Goal: Check status: Check status

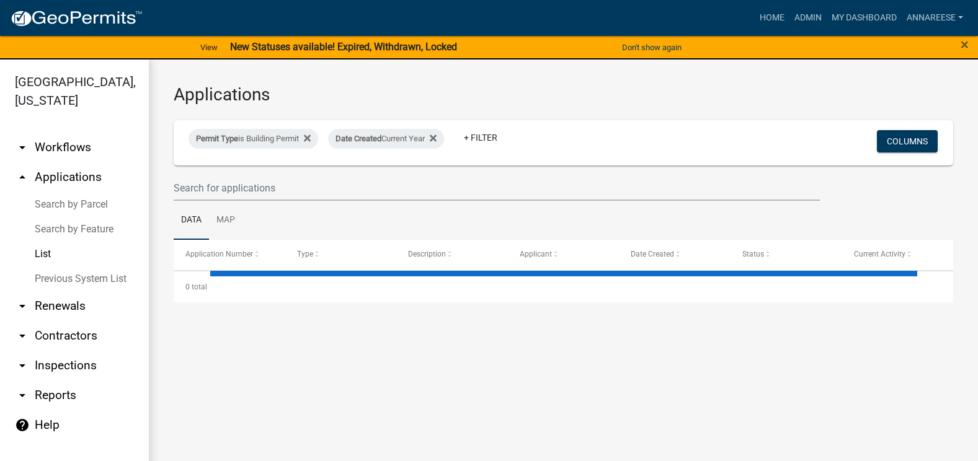
select select "3: 100"
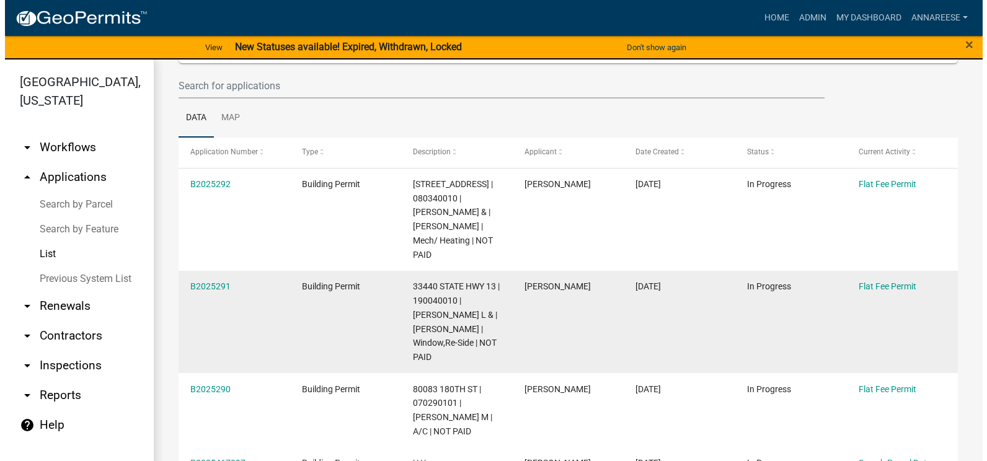
scroll to position [124, 0]
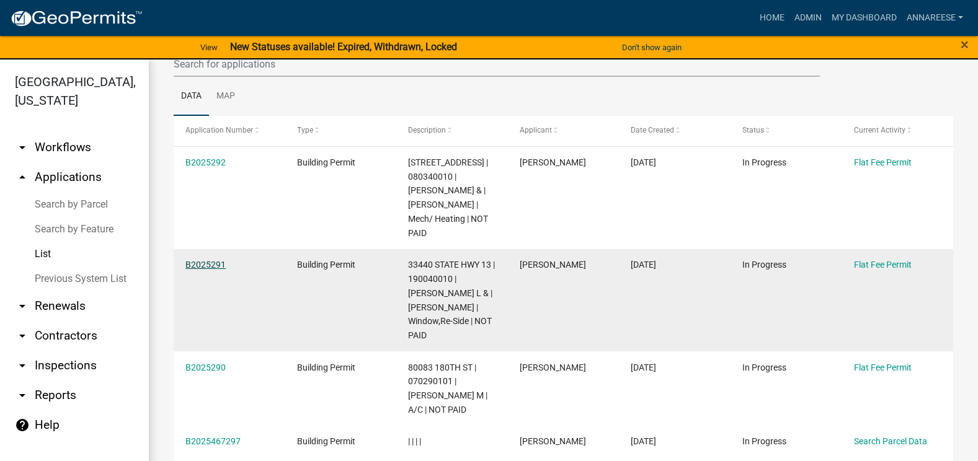
click at [202, 260] on link "B2025291" at bounding box center [205, 265] width 40 height 10
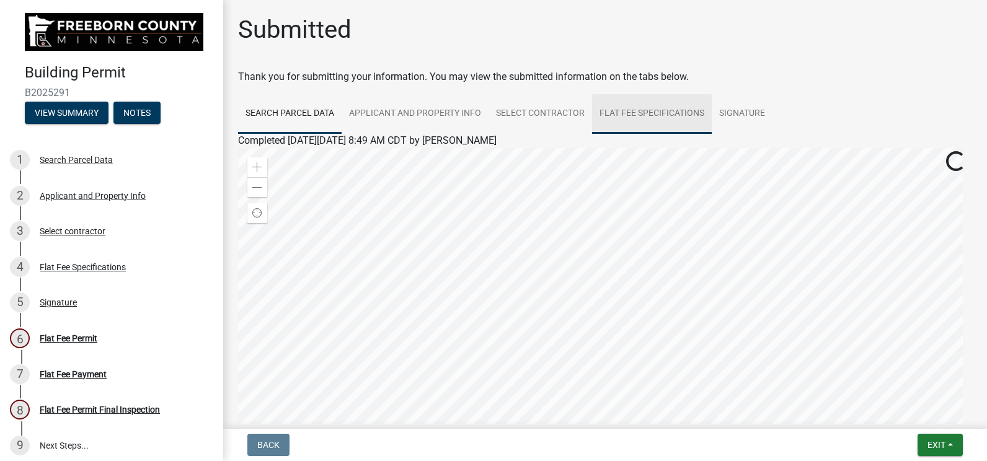
click at [619, 123] on link "Flat Fee Specifications" at bounding box center [652, 114] width 120 height 40
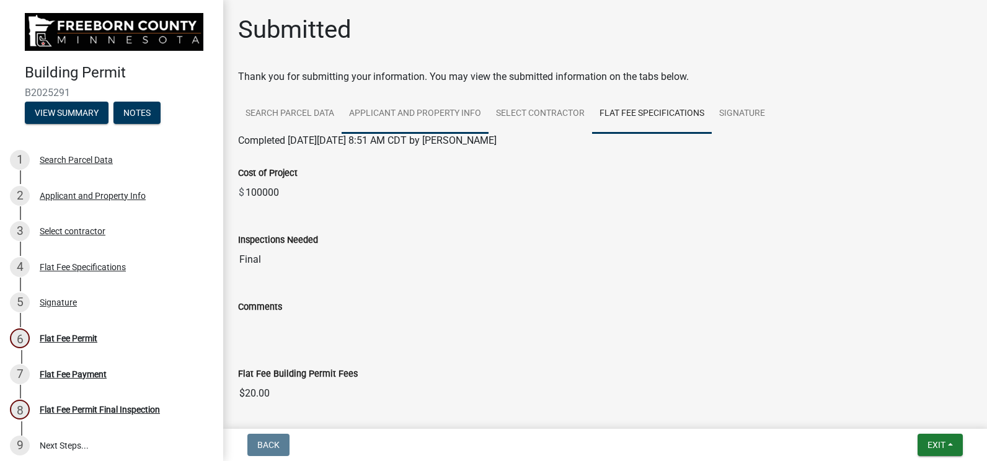
click at [384, 119] on link "Applicant and Property Info" at bounding box center [415, 114] width 147 height 40
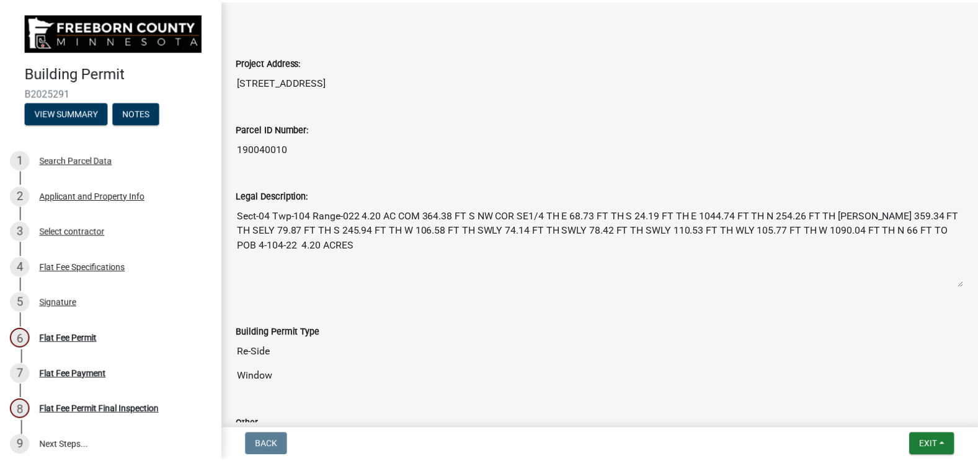
scroll to position [496, 0]
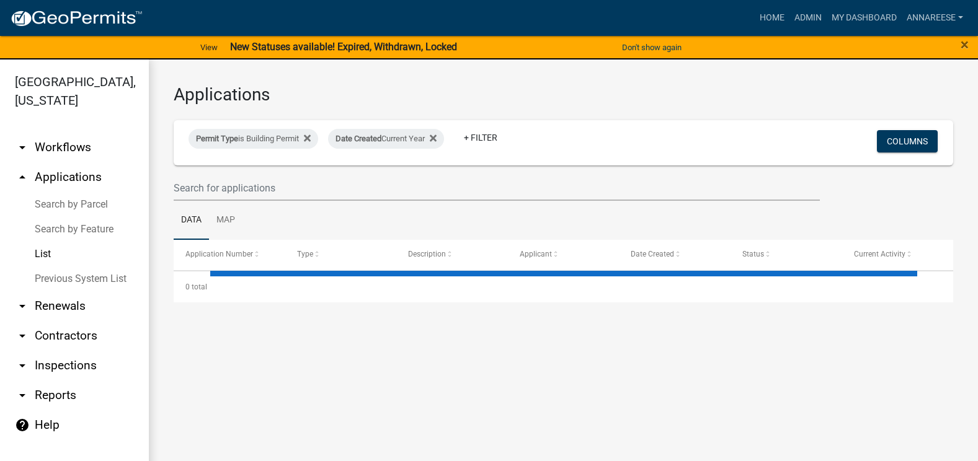
select select "3: 100"
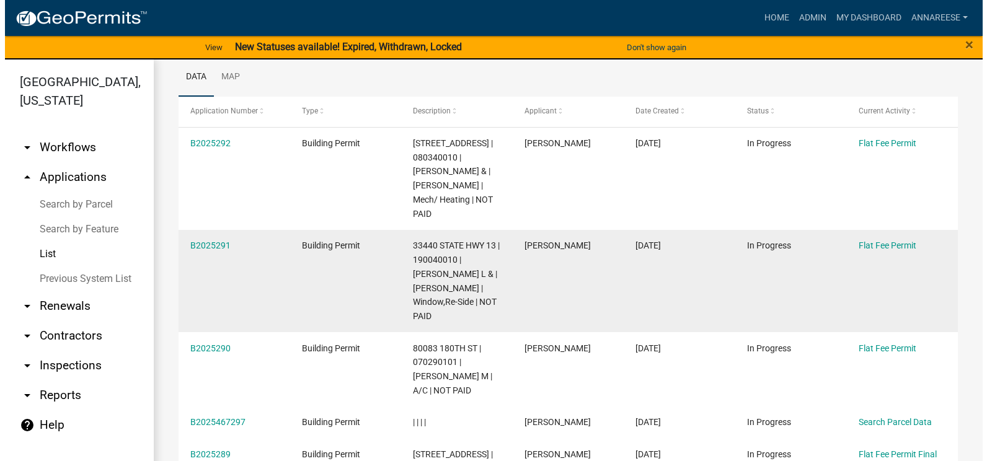
scroll to position [62, 0]
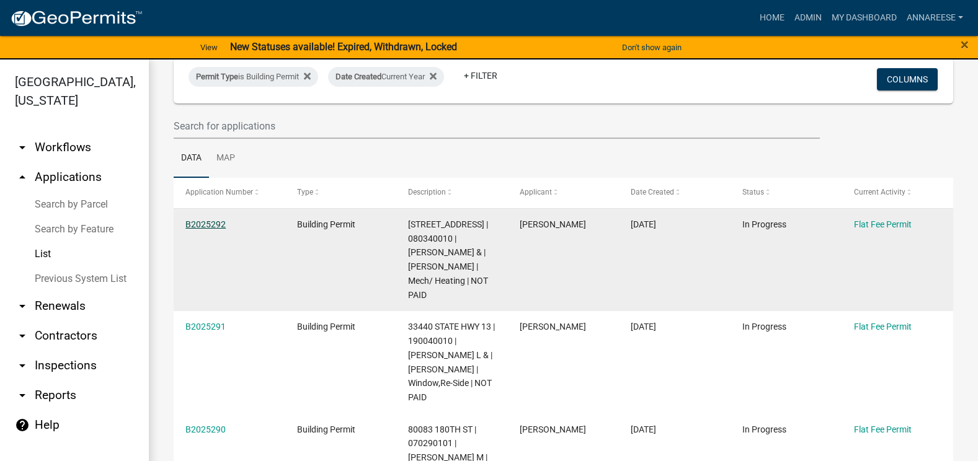
click at [205, 220] on link "B2025292" at bounding box center [205, 225] width 40 height 10
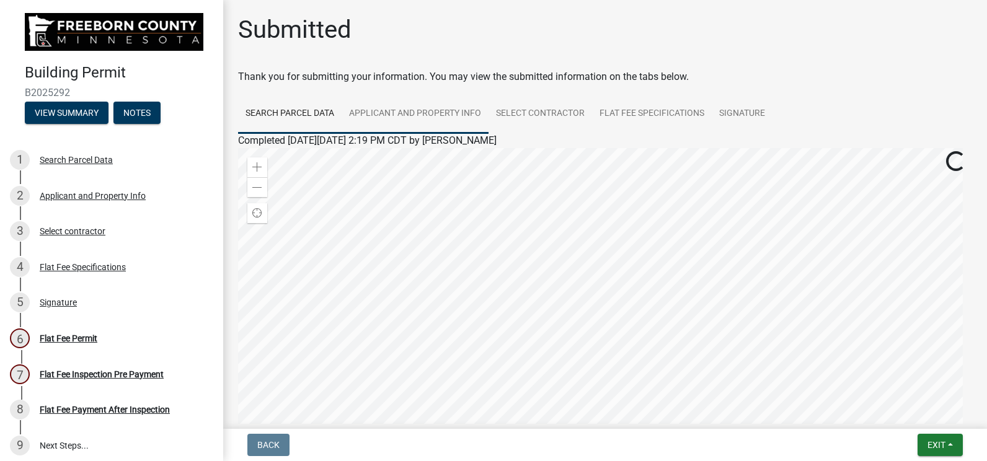
click at [446, 117] on link "Applicant and Property Info" at bounding box center [415, 114] width 147 height 40
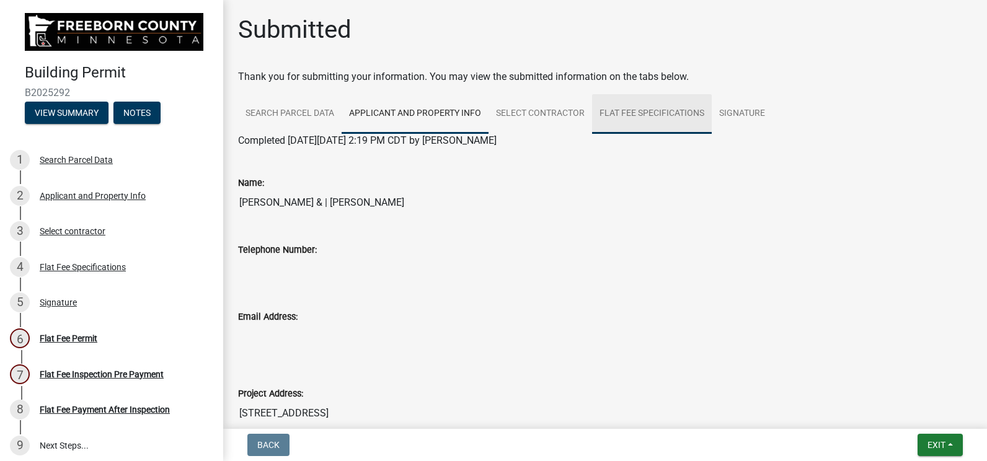
click at [612, 117] on link "Flat Fee Specifications" at bounding box center [652, 114] width 120 height 40
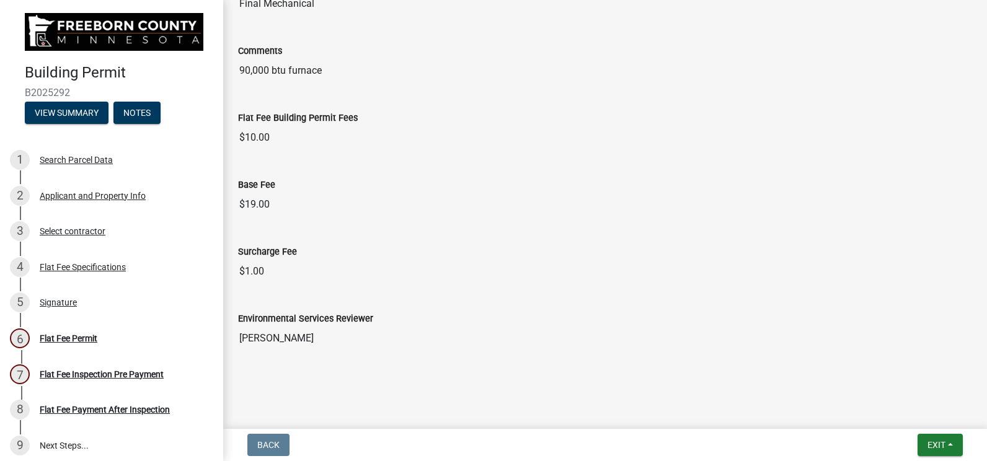
scroll to position [8, 0]
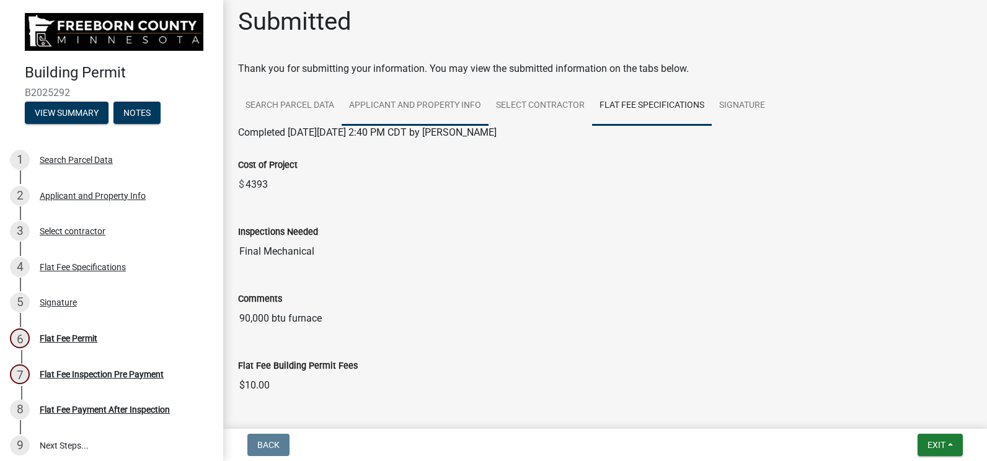
click at [399, 108] on link "Applicant and Property Info" at bounding box center [415, 106] width 147 height 40
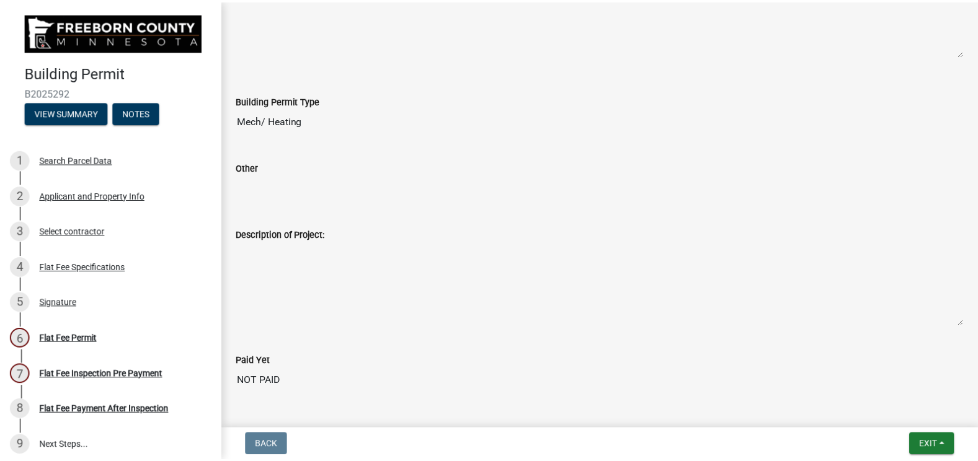
scroll to position [544, 0]
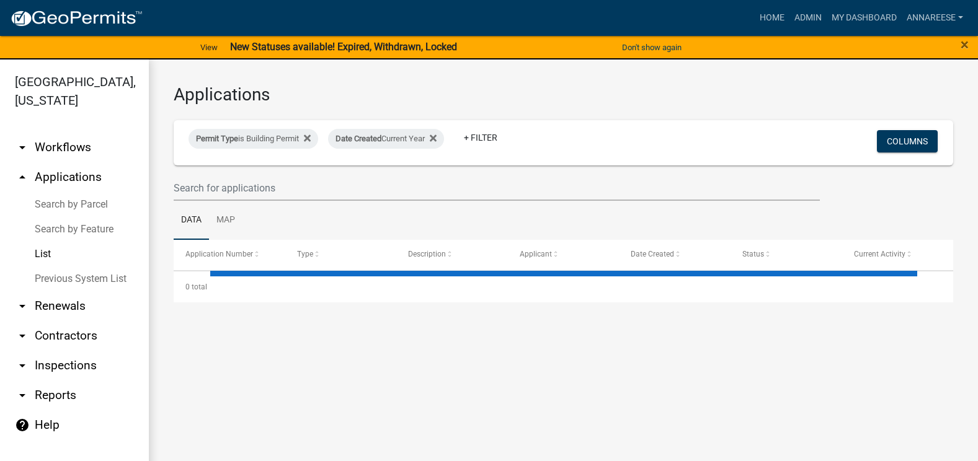
select select "3: 100"
